Goal: Information Seeking & Learning: Learn about a topic

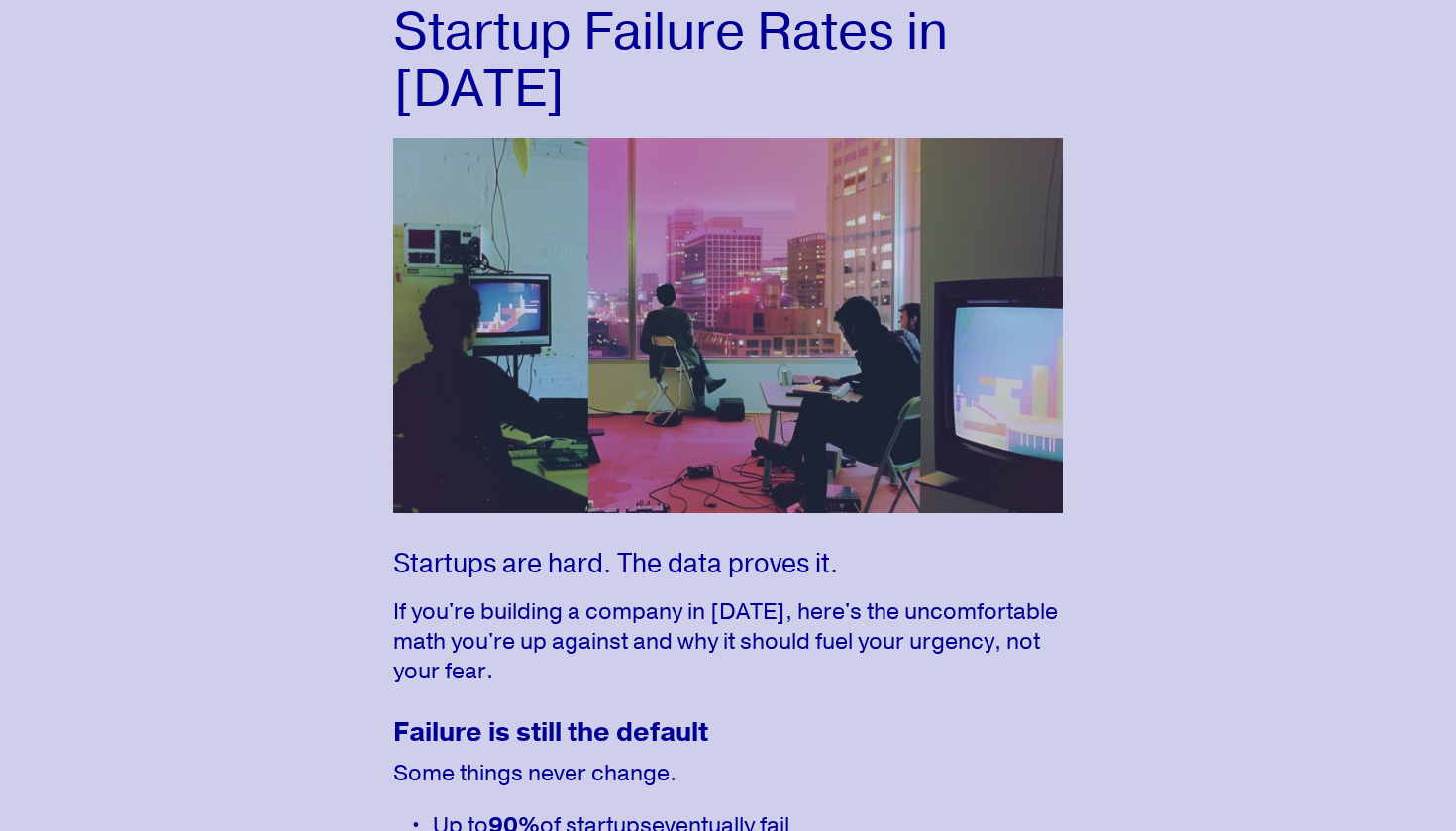
scroll to position [190, 0]
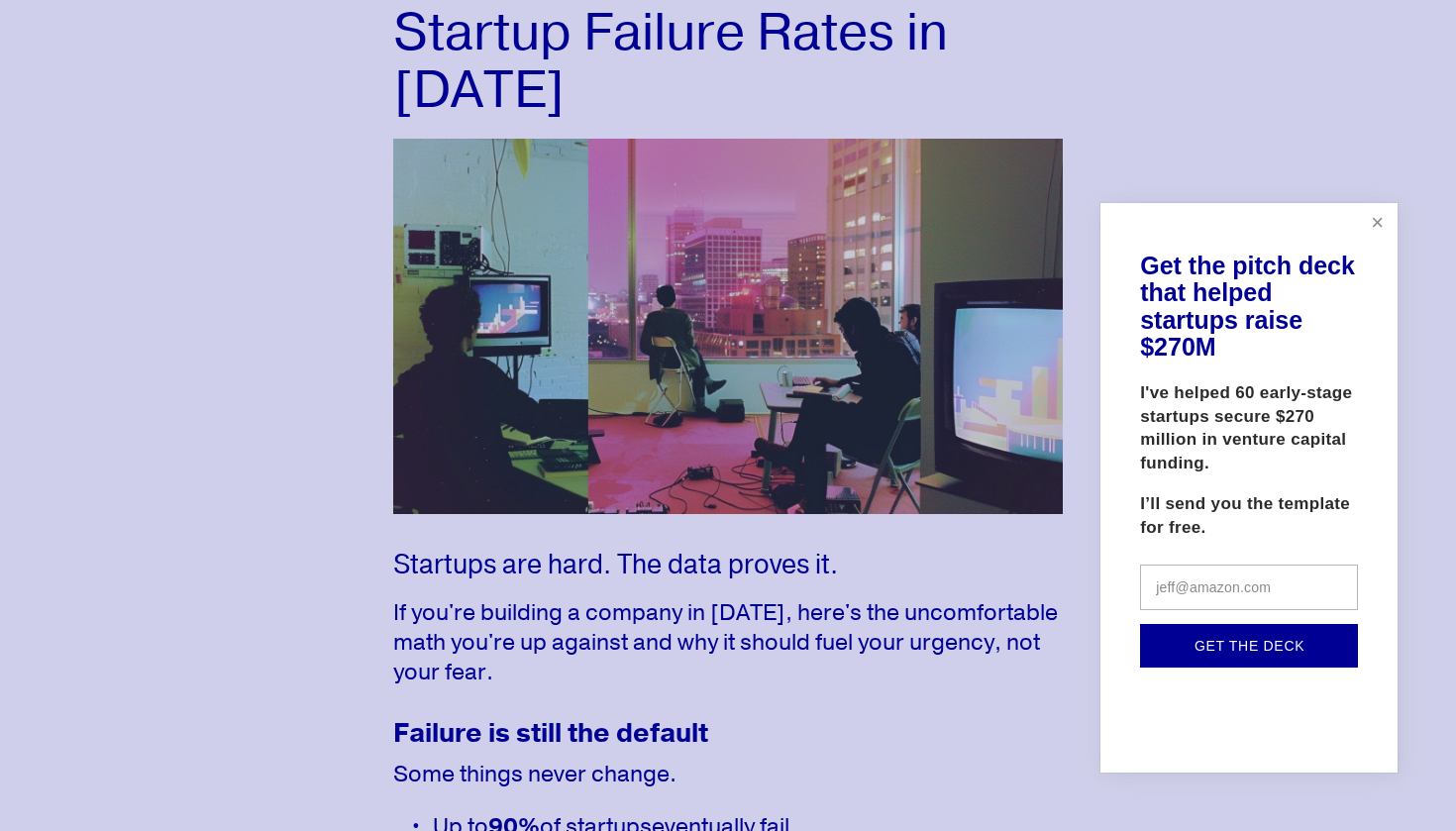
click at [1390, 223] on link "Close" at bounding box center [1377, 223] width 35 height 35
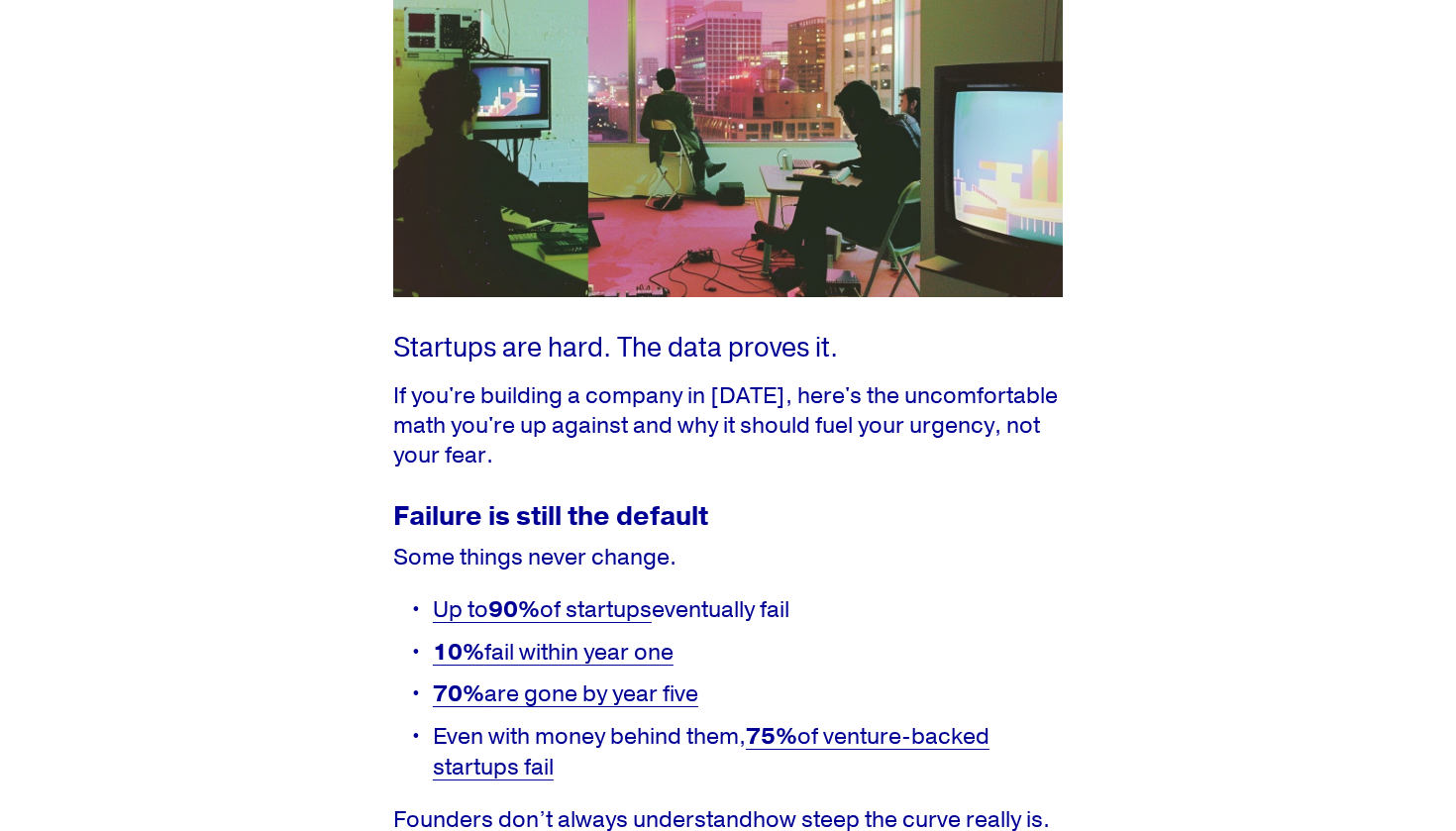
scroll to position [489, 0]
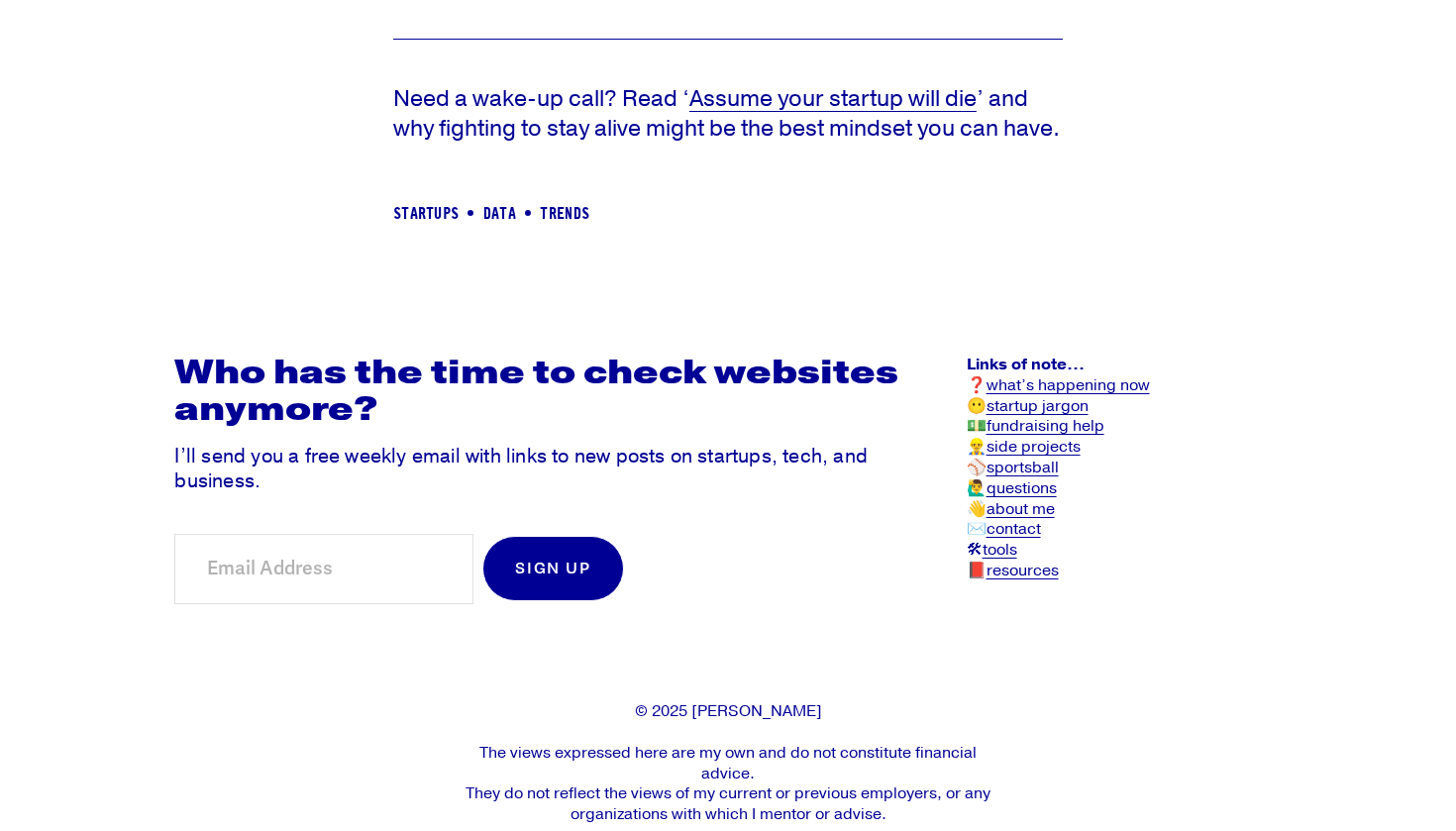
scroll to position [2663, 0]
click at [697, 702] on p "© 2025 Landon Howell The views expressed here are my own and do not constitute …" at bounding box center [728, 764] width 547 height 124
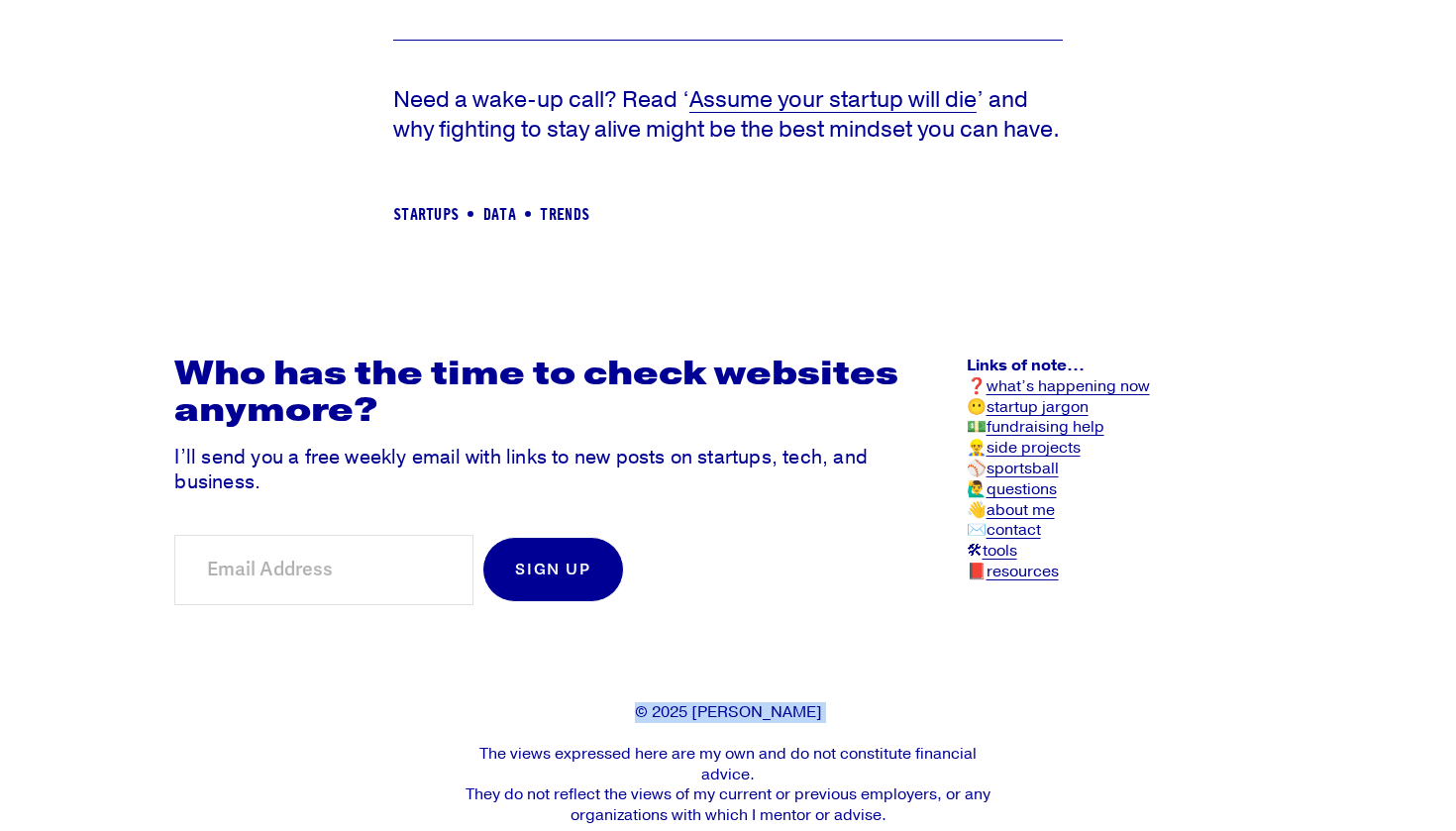
click at [697, 702] on p "© 2025 Landon Howell The views expressed here are my own and do not constitute …" at bounding box center [728, 764] width 547 height 124
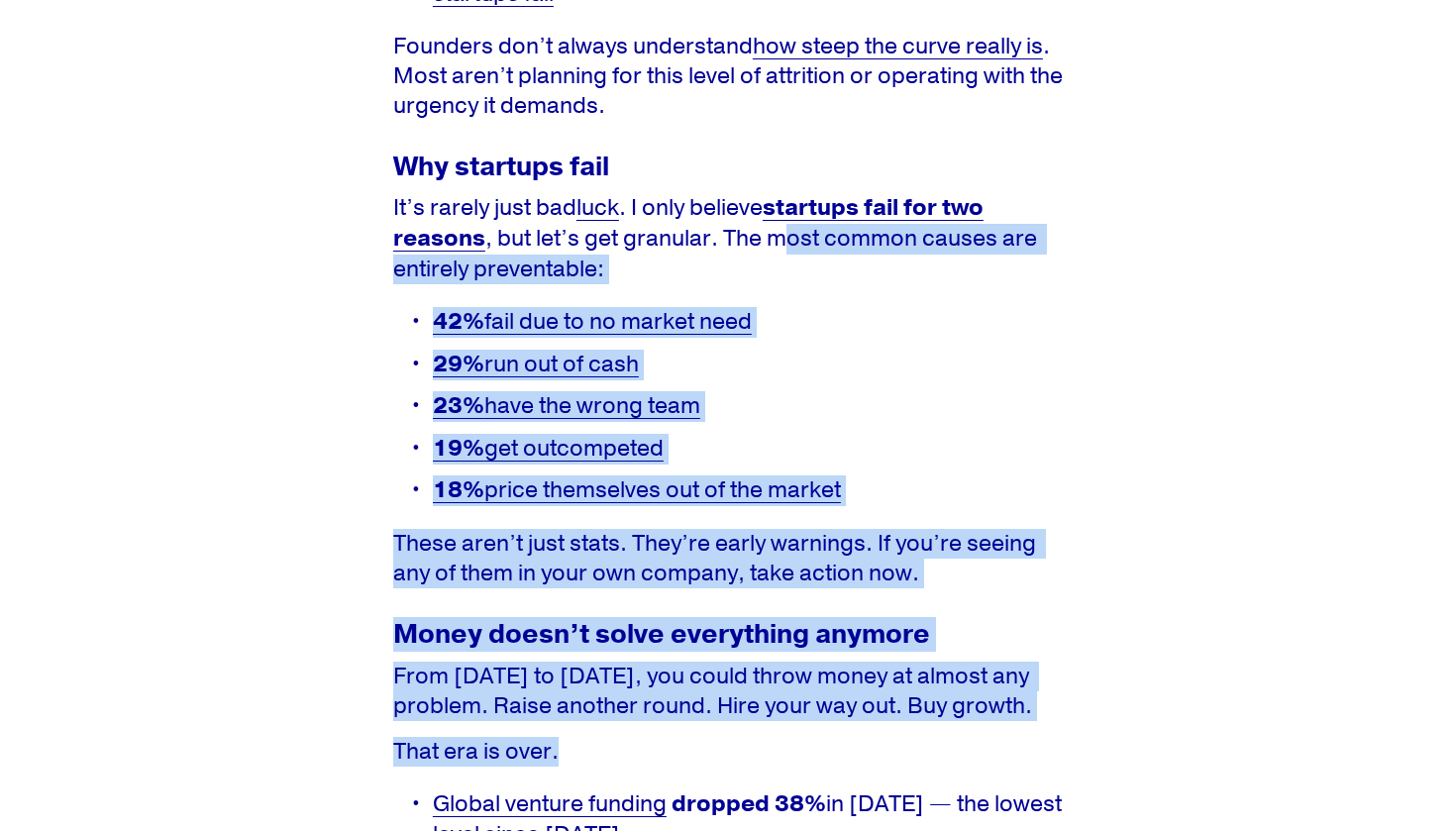
drag, startPoint x: 787, startPoint y: 230, endPoint x: 787, endPoint y: 830, distance: 600.0
click at [787, 830] on div "Startups are hard. The data proves it. If you're building a company in 2025, he…" at bounding box center [728, 516] width 669 height 1919
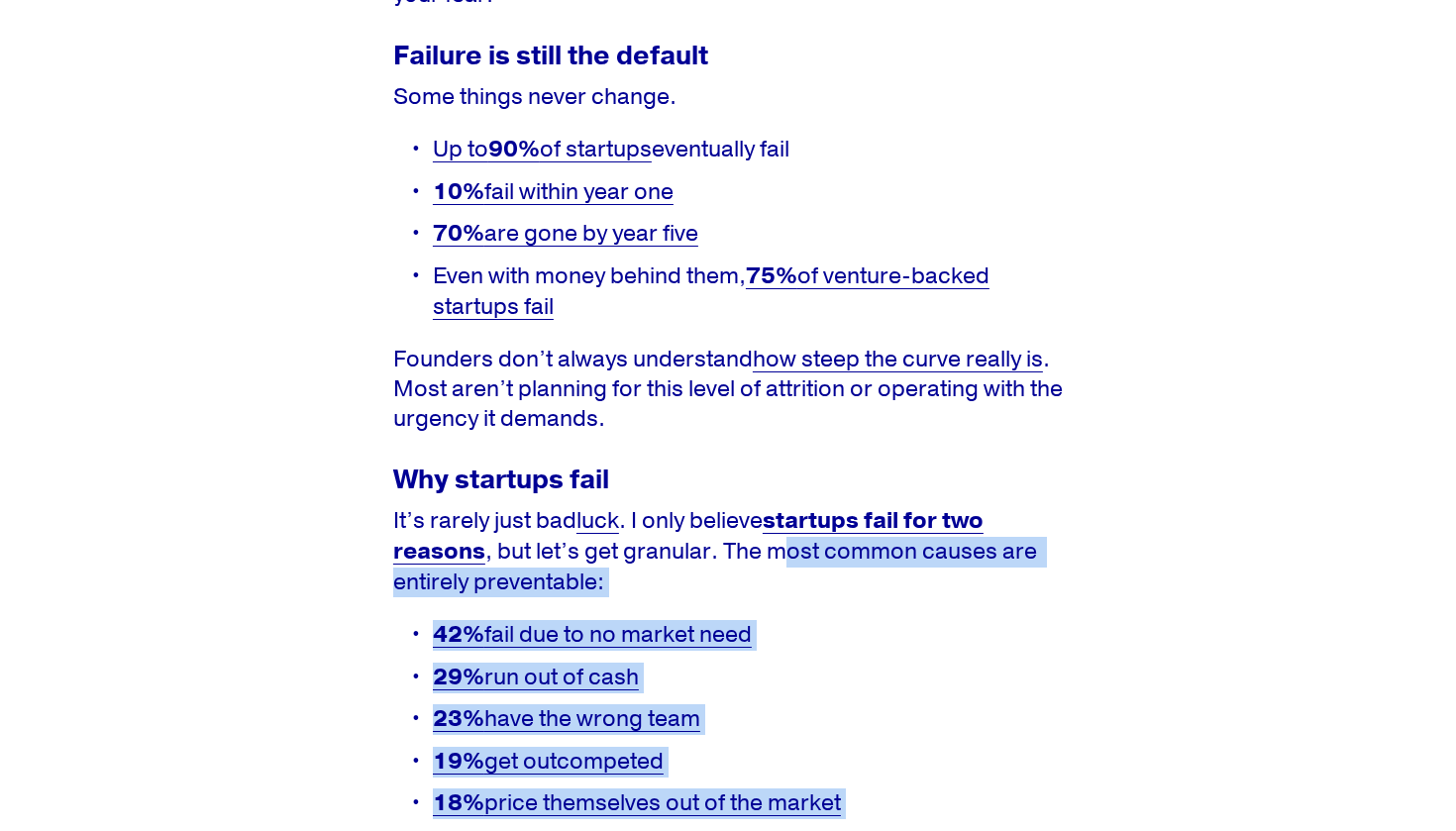
scroll to position [879, 0]
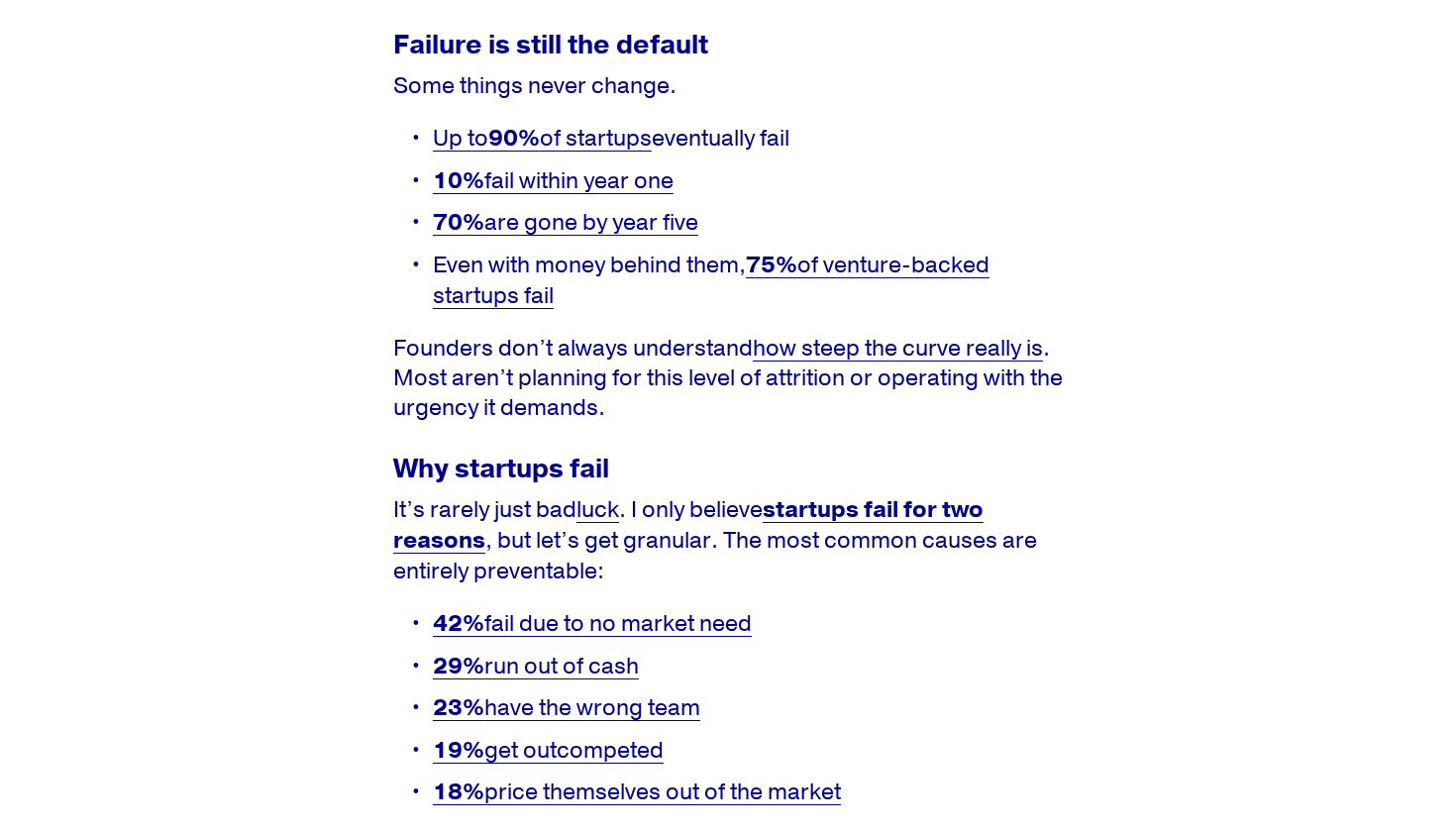
click at [913, 403] on p "Founders don’t always understand how steep the curve really is . Most aren’t pl…" at bounding box center [728, 379] width 669 height 89
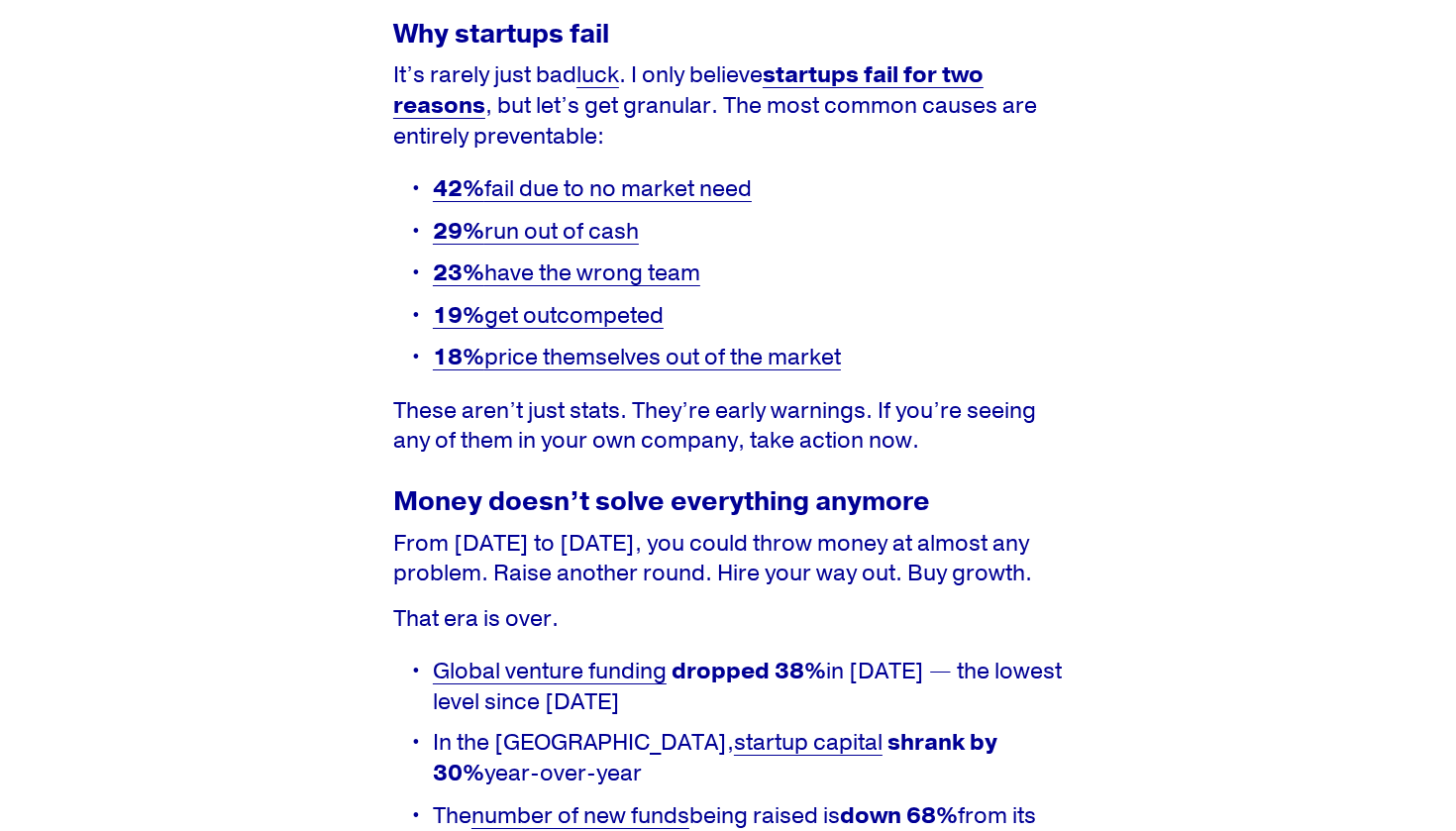
scroll to position [1327, 0]
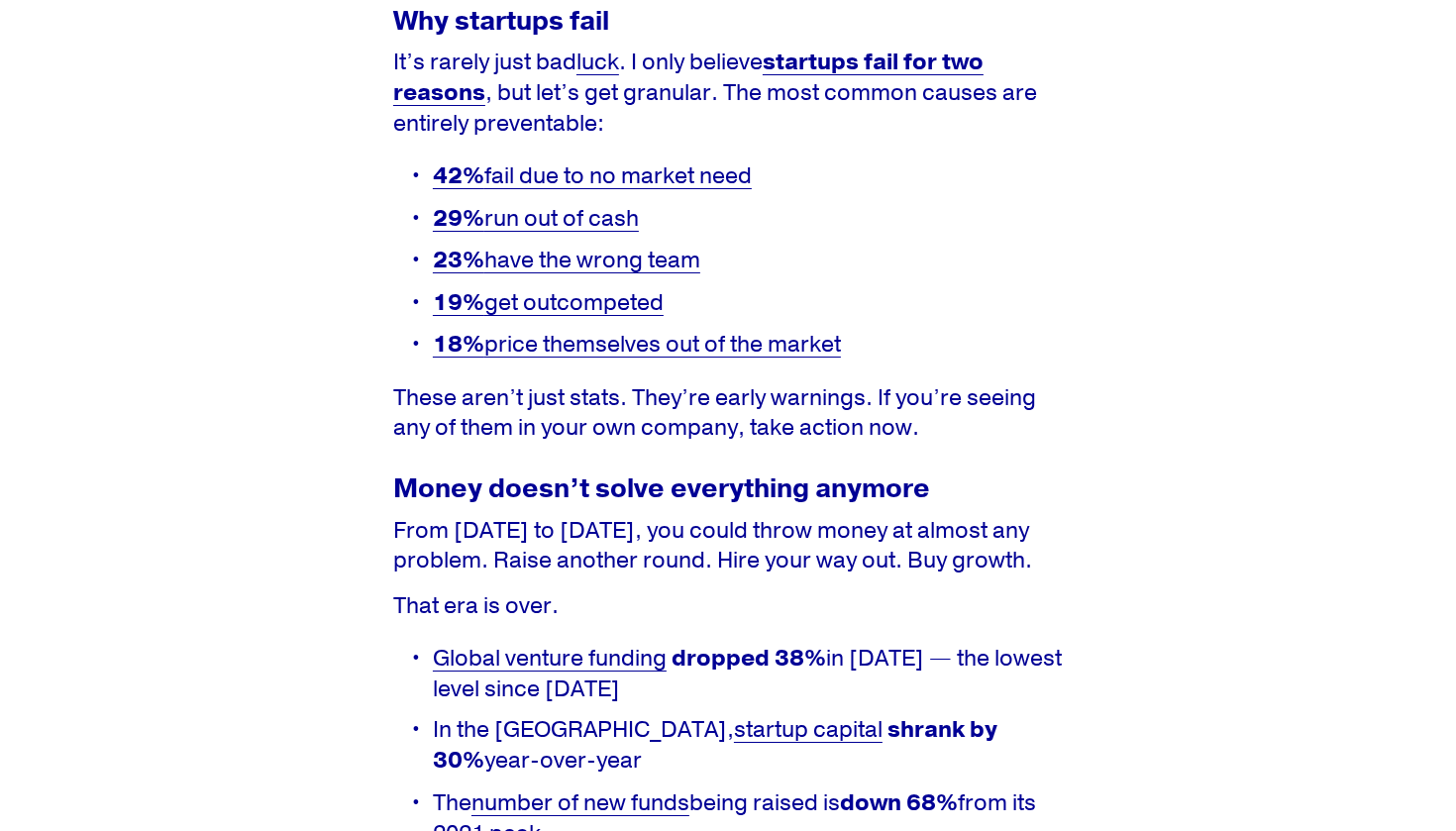
click at [1099, 446] on article "Startup Failure Rates in 2025 Startups Jun 1 Written By Landon Howell Startups …" at bounding box center [728, 220] width 1456 height 2847
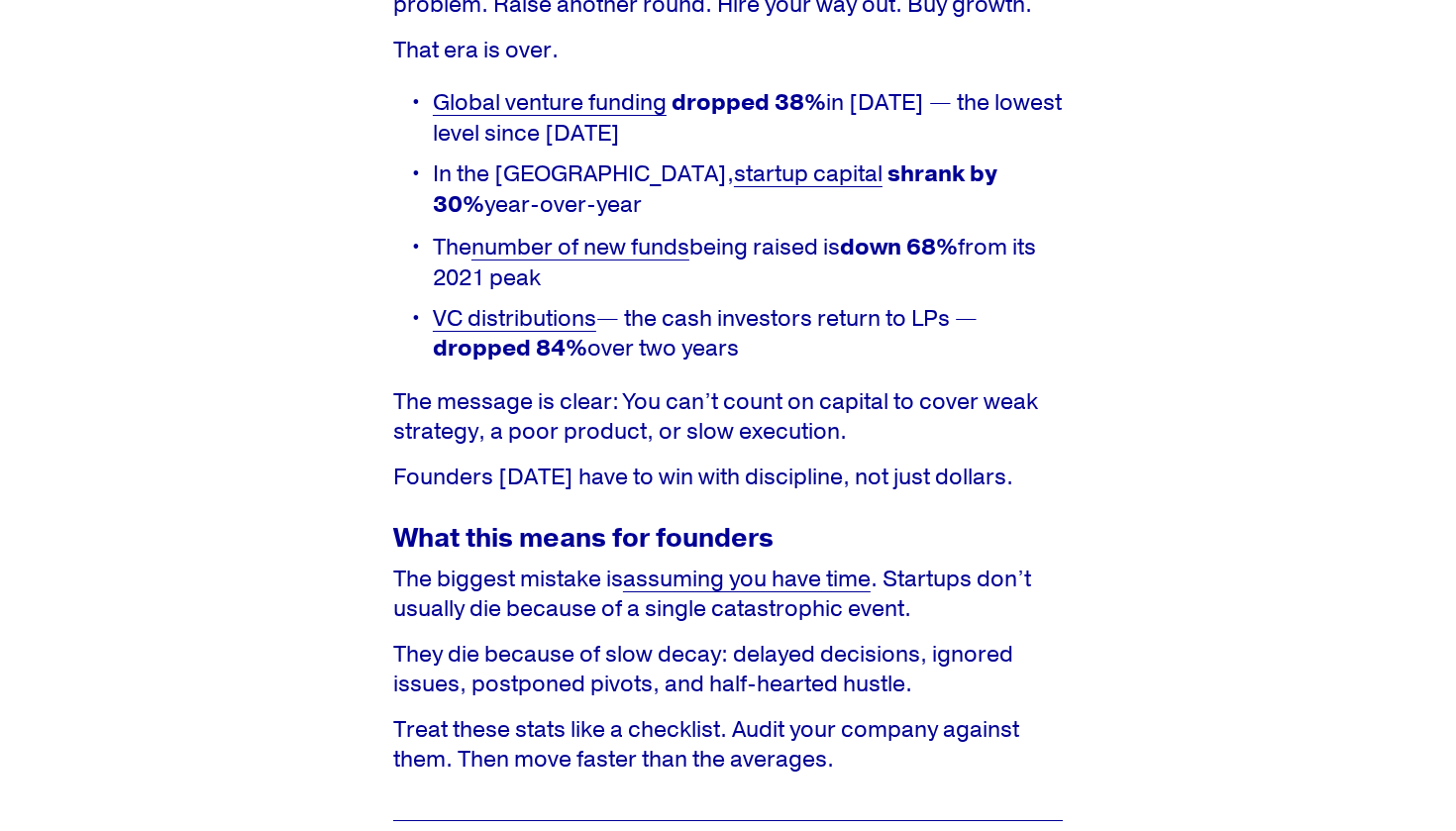
scroll to position [1884, 0]
